Goal: Task Accomplishment & Management: Use online tool/utility

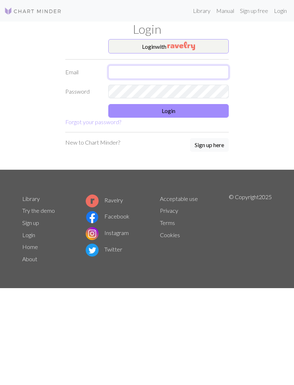
click at [198, 78] on input "text" at bounding box center [168, 72] width 120 height 14
click at [209, 48] on button "Login with" at bounding box center [168, 46] width 120 height 14
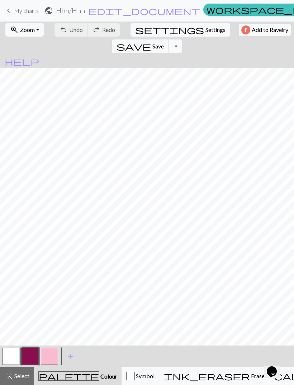
click at [16, 11] on span "My charts" at bounding box center [26, 10] width 25 height 7
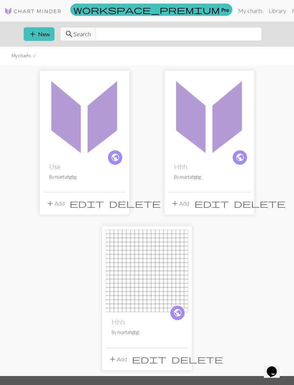
click at [29, 33] on span "add" at bounding box center [32, 34] width 9 height 10
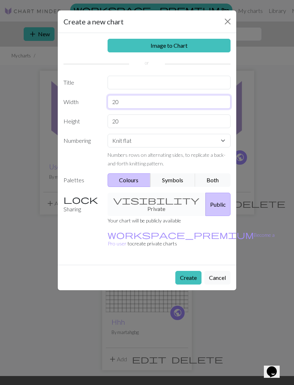
click at [204, 98] on input "20" at bounding box center [169, 102] width 123 height 14
type input "2"
type input "50"
click at [174, 122] on input "20" at bounding box center [169, 121] width 123 height 14
type input "2"
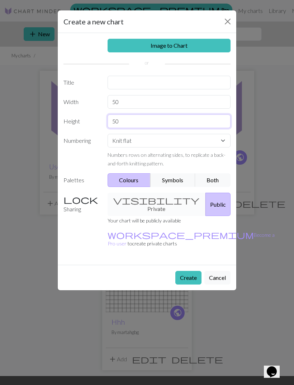
type input "50"
click at [175, 271] on button "Create" at bounding box center [188, 278] width 26 height 14
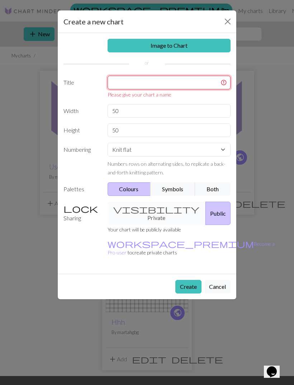
click at [174, 82] on input "text" at bounding box center [169, 83] width 123 height 14
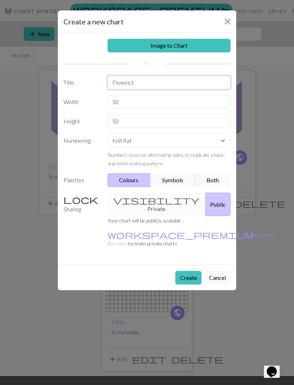
type input "Flowee1"
click at [153, 203] on div "visibility Private Public" at bounding box center [169, 203] width 132 height 23
click at [158, 196] on div "visibility Private Public" at bounding box center [169, 203] width 132 height 23
click at [160, 198] on div "visibility Private Public" at bounding box center [169, 203] width 132 height 23
click at [154, 200] on div "visibility Private Public" at bounding box center [169, 203] width 132 height 23
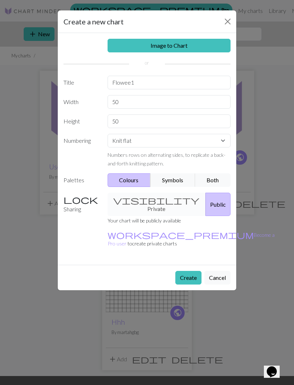
click at [154, 200] on div "visibility Private Public" at bounding box center [169, 203] width 132 height 23
click at [160, 196] on div "visibility Private Public" at bounding box center [169, 203] width 132 height 23
click at [163, 196] on div "visibility Private Public" at bounding box center [169, 203] width 132 height 23
click at [158, 196] on div "visibility Private Public" at bounding box center [169, 203] width 132 height 23
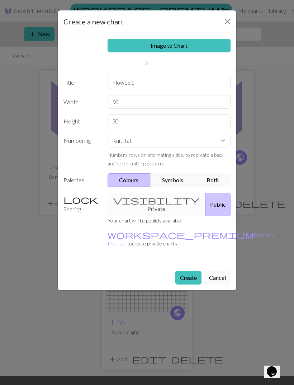
click at [158, 195] on div "visibility Private Public" at bounding box center [169, 203] width 132 height 23
click at [160, 199] on div "visibility Private Public" at bounding box center [169, 203] width 132 height 23
click at [191, 271] on button "Create" at bounding box center [188, 278] width 26 height 14
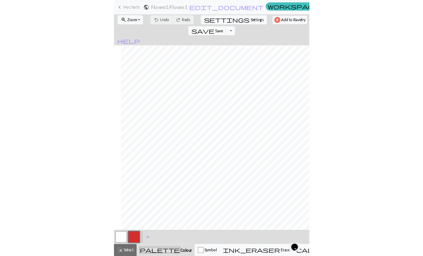
scroll to position [0, 85]
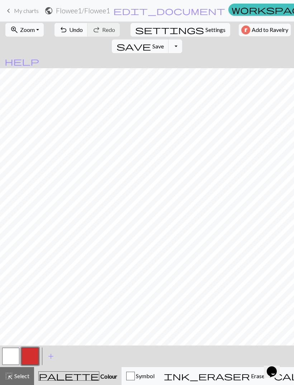
click at [59, 29] on span "undo" at bounding box center [63, 30] width 9 height 10
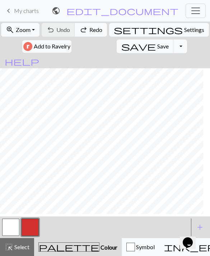
scroll to position [32, 39]
click at [47, 249] on span "palette" at bounding box center [69, 247] width 60 height 10
click at [46, 244] on span "palette" at bounding box center [69, 247] width 60 height 10
click at [44, 246] on span "palette" at bounding box center [69, 247] width 60 height 10
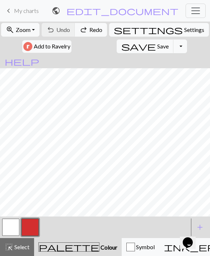
click at [47, 242] on span "palette" at bounding box center [69, 247] width 60 height 10
click at [201, 222] on span "add" at bounding box center [199, 227] width 9 height 10
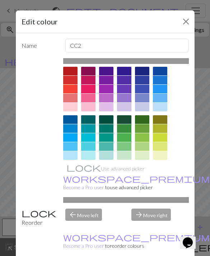
click at [125, 116] on div at bounding box center [124, 119] width 14 height 9
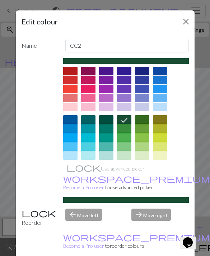
click at [181, 22] on button "Close" at bounding box center [185, 21] width 11 height 11
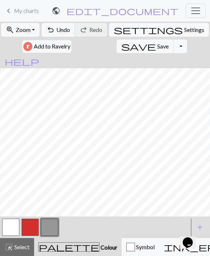
click at [199, 230] on div "Opens Chat This icon Opens the chat window." at bounding box center [190, 230] width 17 height 0
click at [201, 222] on span "add" at bounding box center [199, 227] width 9 height 10
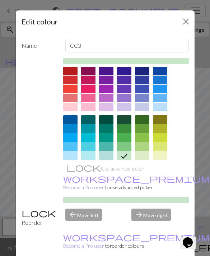
click at [123, 130] on div at bounding box center [124, 128] width 14 height 9
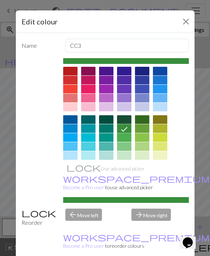
click at [122, 130] on icon at bounding box center [124, 129] width 6 height 5
click at [124, 121] on div at bounding box center [124, 119] width 14 height 9
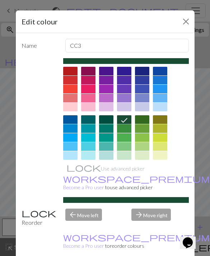
scroll to position [0, 0]
click at [85, 227] on div "arrow_back Move left" at bounding box center [94, 217] width 66 height 18
click at [121, 163] on div at bounding box center [124, 167] width 14 height 9
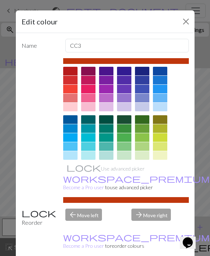
click at [100, 190] on div "Use advanced picker workspace_premium Become a Pro user to use advanced picker" at bounding box center [125, 130] width 125 height 144
click at [182, 24] on button "Close" at bounding box center [185, 21] width 11 height 11
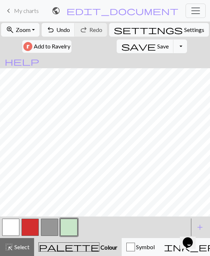
click at [202, 225] on span "add" at bounding box center [199, 227] width 9 height 10
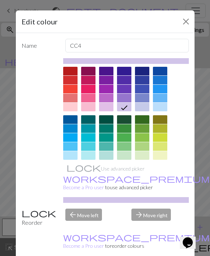
click at [148, 227] on div "arrow_forward Move right" at bounding box center [160, 217] width 66 height 18
click at [146, 225] on div "arrow_forward Move right" at bounding box center [160, 217] width 66 height 18
click at [87, 225] on div "arrow_back Move left" at bounding box center [94, 217] width 66 height 18
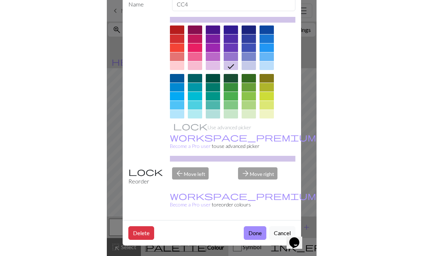
scroll to position [41, 0]
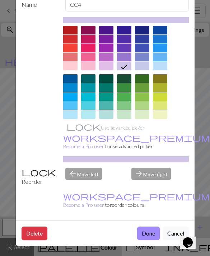
click at [40, 228] on button "Delete" at bounding box center [35, 233] width 26 height 14
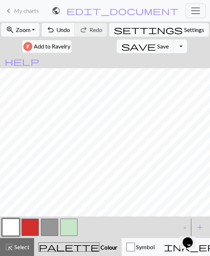
click at [52, 226] on button "button" at bounding box center [49, 226] width 17 height 17
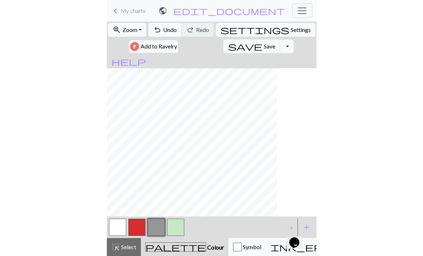
scroll to position [32, 0]
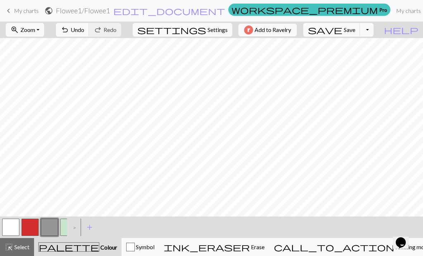
click at [92, 226] on span "add" at bounding box center [89, 227] width 9 height 10
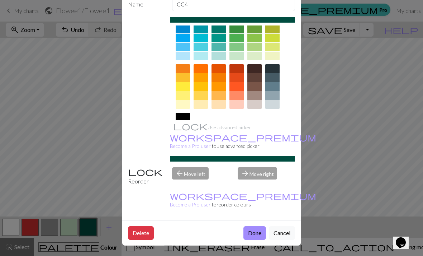
scroll to position [41, 0]
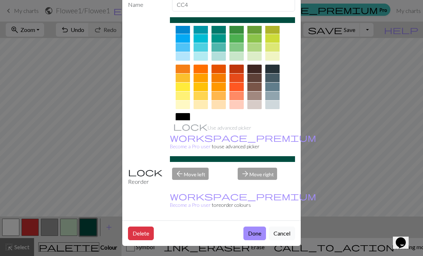
click at [258, 231] on button "Done" at bounding box center [254, 233] width 23 height 14
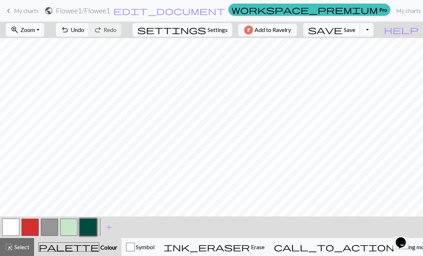
click at [107, 224] on span "add" at bounding box center [109, 227] width 9 height 10
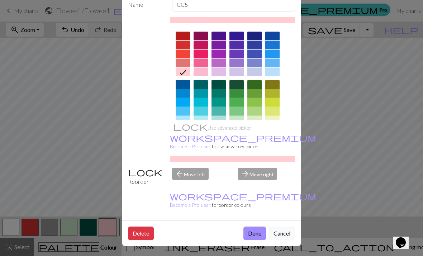
click at [252, 237] on button "Done" at bounding box center [254, 233] width 23 height 14
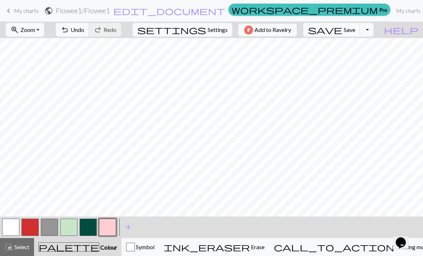
click at [128, 224] on span "add" at bounding box center [128, 227] width 9 height 10
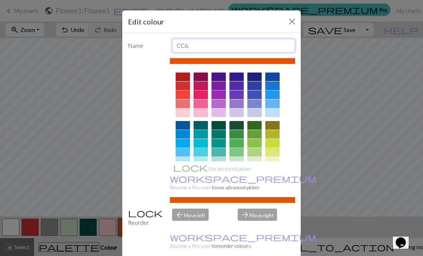
type input "CC6,"
click at [253, 139] on div at bounding box center [254, 143] width 14 height 9
click at [0, 0] on div at bounding box center [0, 0] width 0 height 0
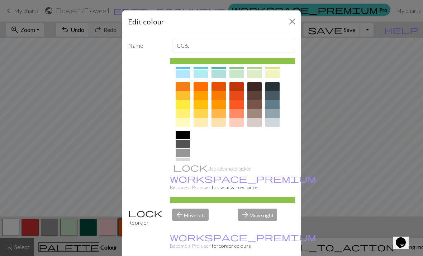
scroll to position [86, 0]
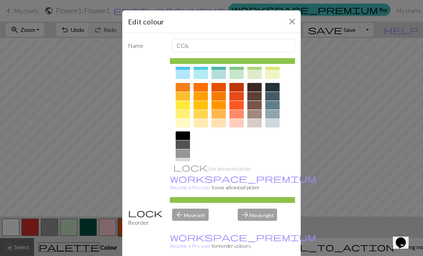
click at [204, 120] on div at bounding box center [201, 123] width 14 height 9
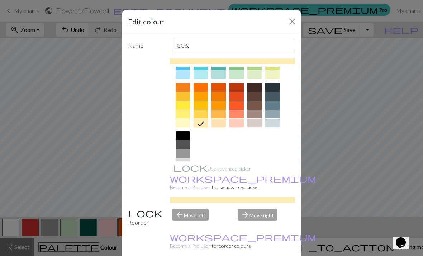
click at [215, 123] on div at bounding box center [218, 123] width 14 height 9
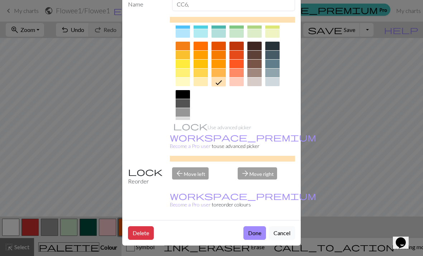
scroll to position [41, 0]
click at [253, 229] on button "Done" at bounding box center [254, 233] width 23 height 14
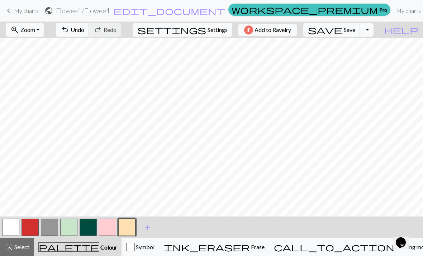
click at [111, 221] on button "button" at bounding box center [107, 226] width 17 height 17
click at [109, 225] on button "button" at bounding box center [107, 226] width 17 height 17
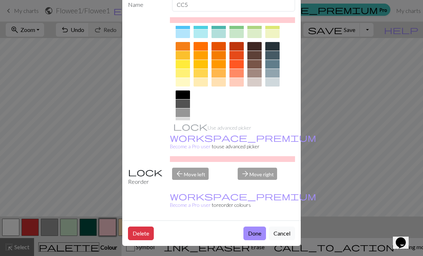
click at [140, 237] on button "Delete" at bounding box center [141, 233] width 26 height 14
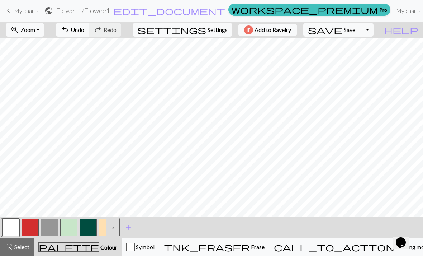
click at [45, 223] on button "button" at bounding box center [49, 226] width 17 height 17
click at [54, 222] on button "button" at bounding box center [49, 226] width 17 height 17
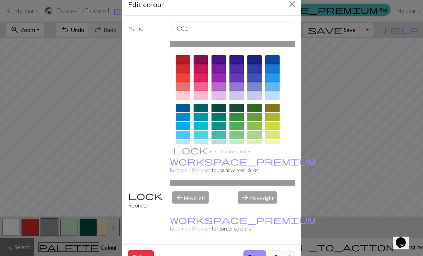
click at [142, 250] on button "Delete" at bounding box center [141, 257] width 26 height 14
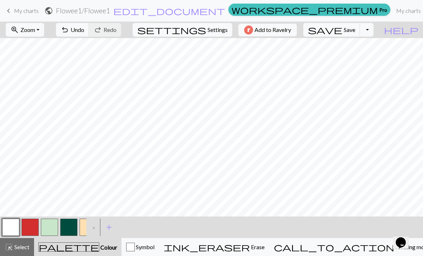
click at [33, 226] on button "button" at bounding box center [30, 226] width 17 height 17
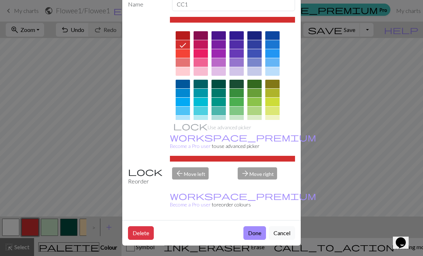
scroll to position [41, 0]
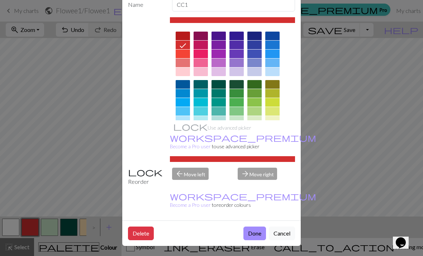
click at [142, 232] on button "Delete" at bounding box center [141, 233] width 26 height 14
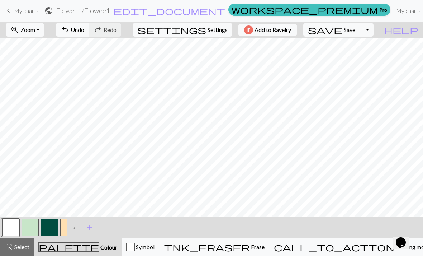
click at [33, 227] on button "button" at bounding box center [30, 226] width 17 height 17
click at [33, 226] on button "button" at bounding box center [30, 226] width 17 height 17
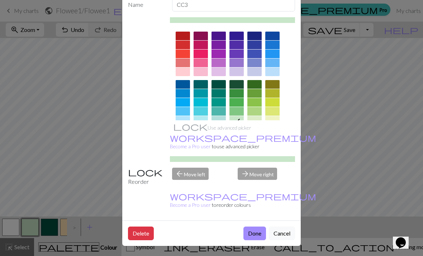
click at [142, 231] on button "Delete" at bounding box center [141, 233] width 26 height 14
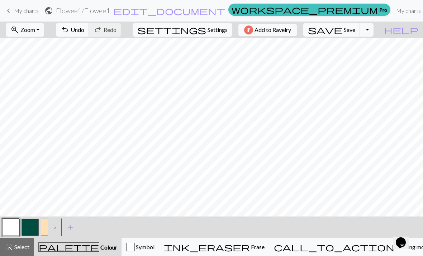
click at [15, 225] on button "button" at bounding box center [10, 226] width 17 height 17
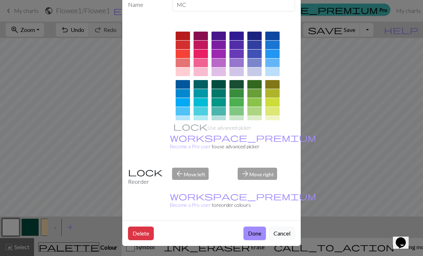
click at [135, 235] on button "Delete" at bounding box center [141, 233] width 26 height 14
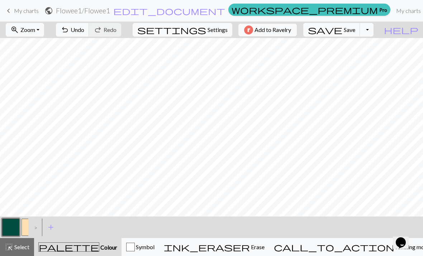
click at [36, 227] on div ">" at bounding box center [33, 226] width 11 height 19
click at [38, 225] on div ">" at bounding box center [33, 226] width 11 height 19
click at [37, 225] on div ">" at bounding box center [33, 226] width 11 height 19
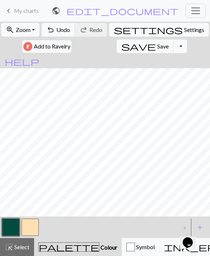
click at [9, 10] on span "keyboard_arrow_left" at bounding box center [8, 11] width 9 height 10
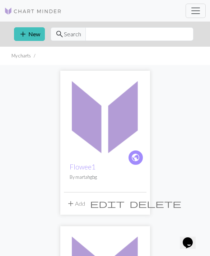
click at [31, 33] on button "add New" at bounding box center [29, 34] width 31 height 14
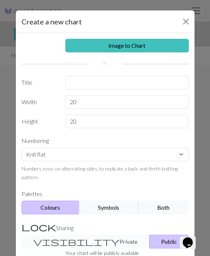
click at [106, 43] on link "Image to Chart" at bounding box center [126, 46] width 123 height 14
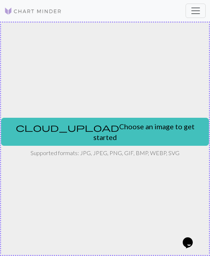
click at [110, 133] on button "cloud_upload Choose an image to get started" at bounding box center [105, 132] width 208 height 28
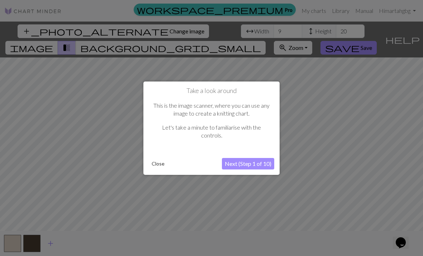
click at [257, 161] on button "Next (Step 1 of 10)" at bounding box center [248, 163] width 52 height 11
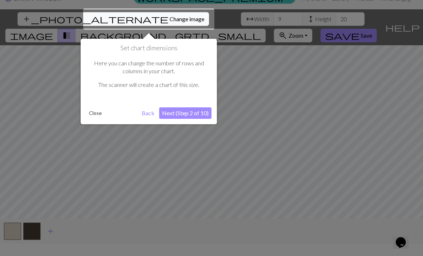
scroll to position [14, 0]
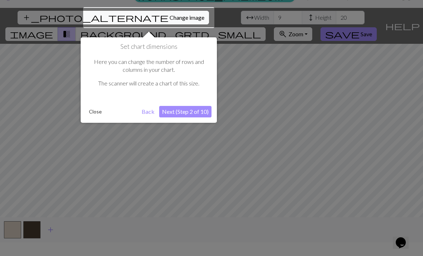
click at [188, 111] on button "Next (Step 2 of 10)" at bounding box center [185, 111] width 52 height 11
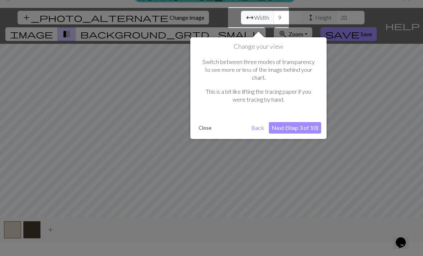
click at [203, 122] on button "Close" at bounding box center [205, 127] width 19 height 11
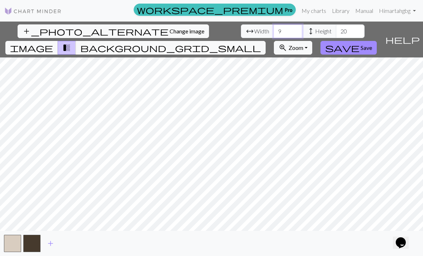
click at [273, 24] on input "9" at bounding box center [287, 31] width 29 height 14
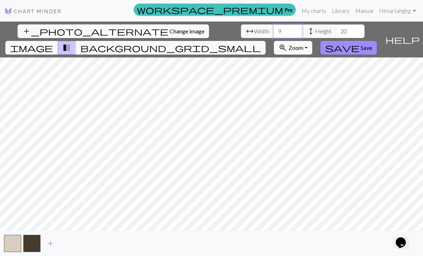
click at [273, 24] on input "9" at bounding box center [287, 31] width 29 height 14
click at [294, 246] on div "add" at bounding box center [211, 242] width 423 height 25
click at [273, 24] on input "number" at bounding box center [287, 31] width 29 height 14
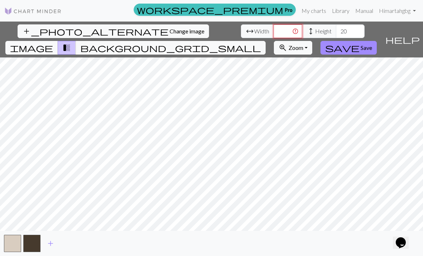
click at [273, 24] on input "number" at bounding box center [287, 31] width 29 height 14
click at [294, 249] on div "add" at bounding box center [211, 242] width 423 height 25
type input "50"
click at [294, 24] on input "20" at bounding box center [350, 31] width 29 height 14
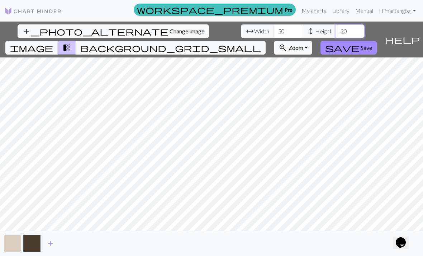
click at [294, 24] on input "20" at bounding box center [350, 31] width 29 height 14
type input "2"
type input "80"
click at [294, 43] on span "save" at bounding box center [342, 48] width 34 height 10
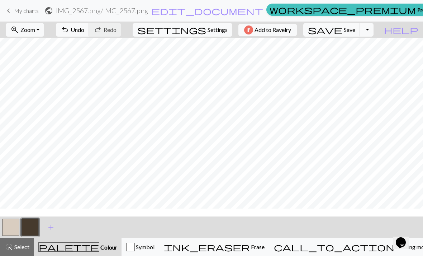
scroll to position [17, 0]
click at [84, 27] on span "Undo" at bounding box center [78, 29] width 14 height 7
click at [84, 33] on span "Undo" at bounding box center [78, 29] width 14 height 7
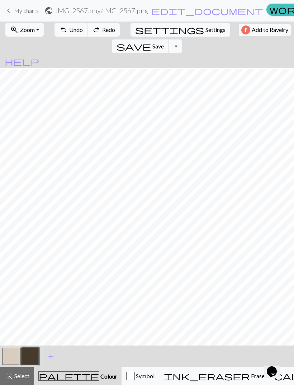
scroll to position [187, 0]
